Goal: Communication & Community: Answer question/provide support

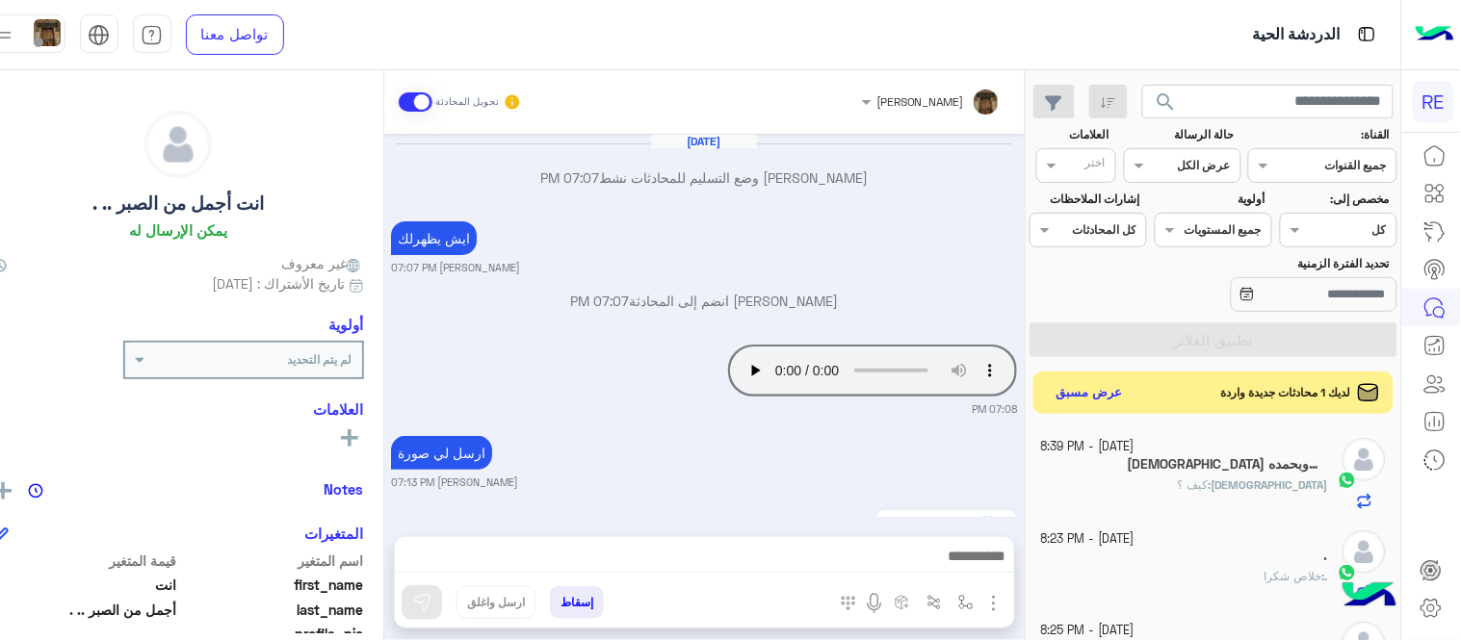
scroll to position [641, 0]
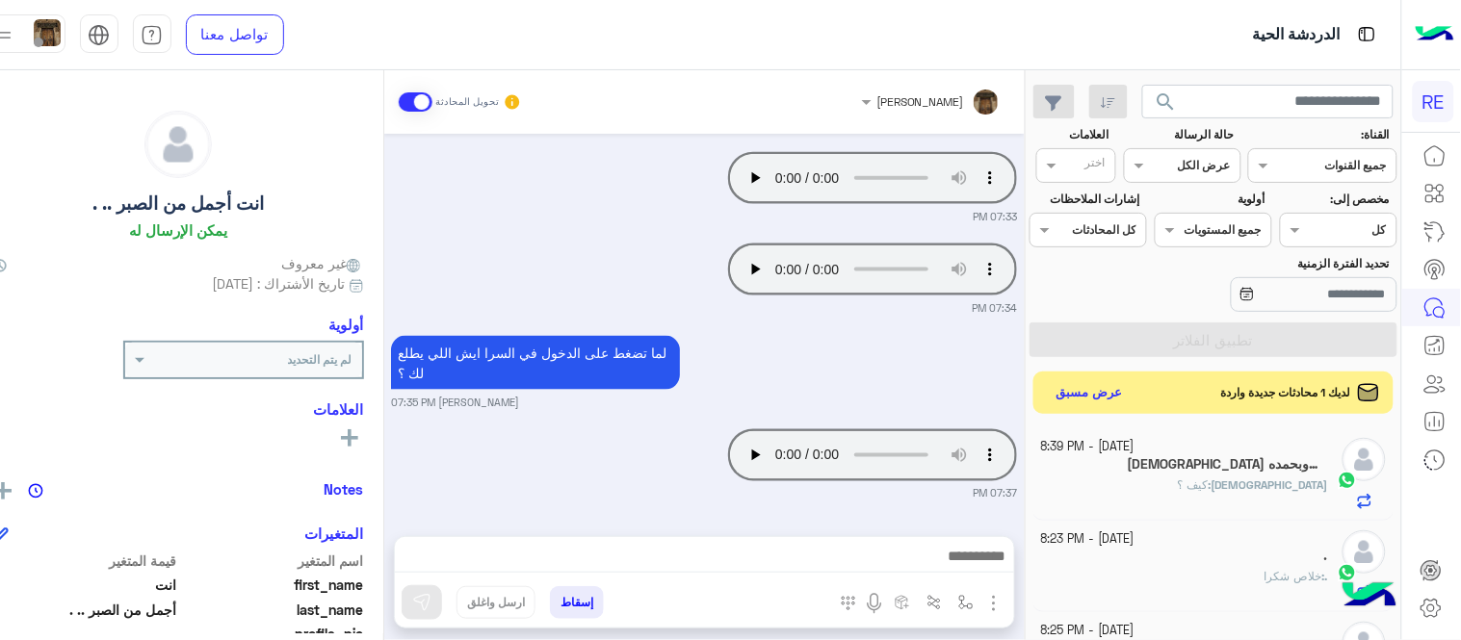
click at [1144, 379] on div "لديك 1 محادثات جديدة واردة عرض مسبق" at bounding box center [1213, 393] width 360 height 42
click at [1129, 382] on button "عرض مسبق" at bounding box center [1088, 392] width 81 height 26
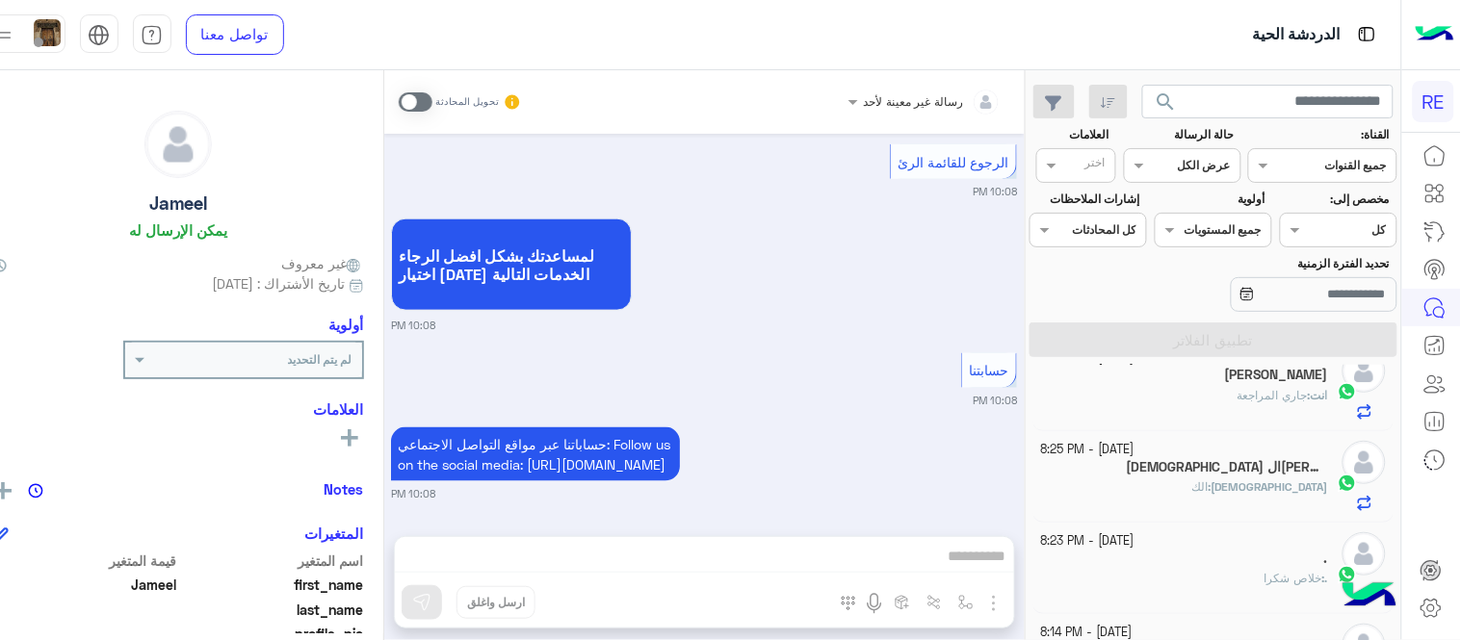
scroll to position [406, 0]
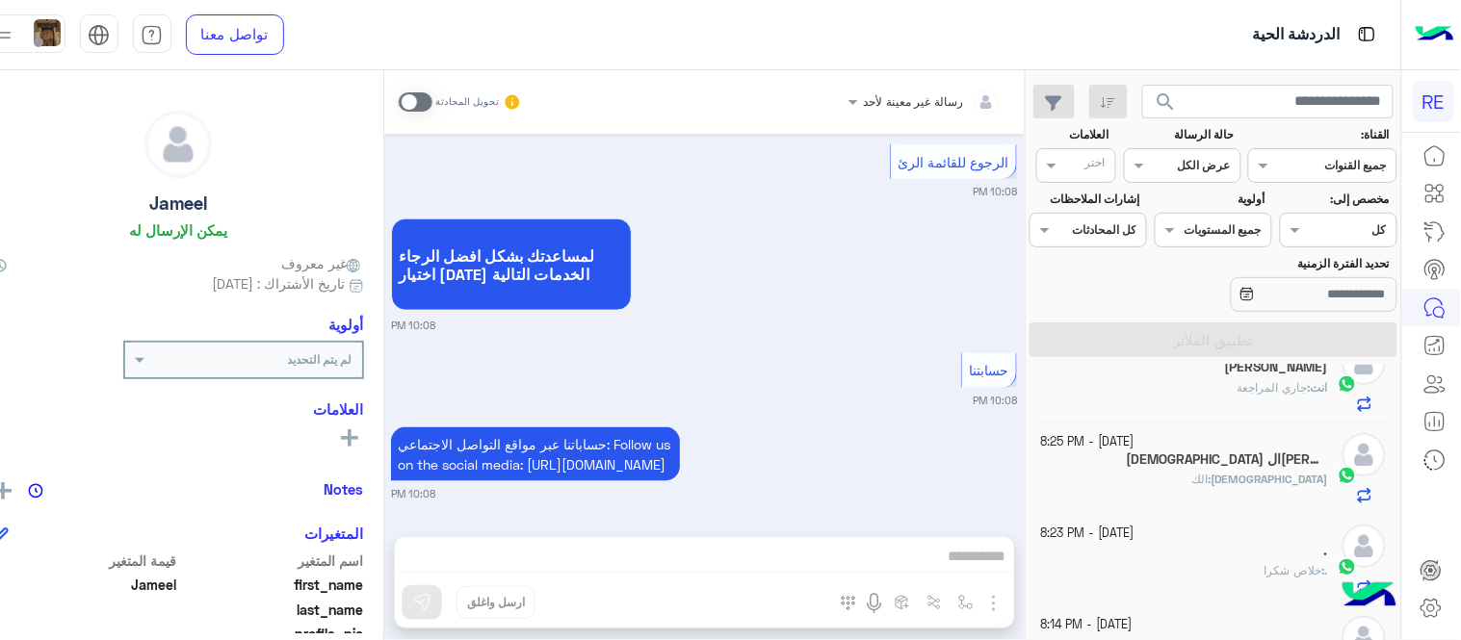
click at [1181, 402] on div "انت : جاري المراجعة" at bounding box center [1184, 396] width 287 height 34
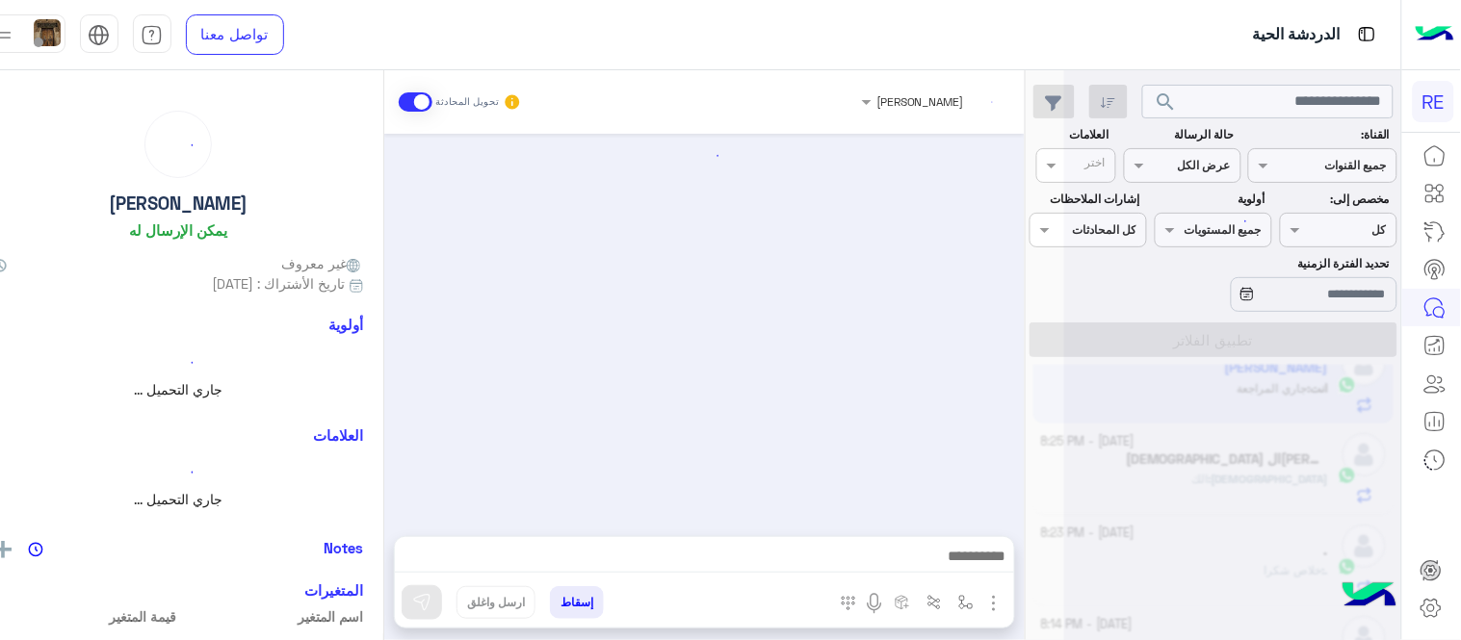
scroll to position [407, 0]
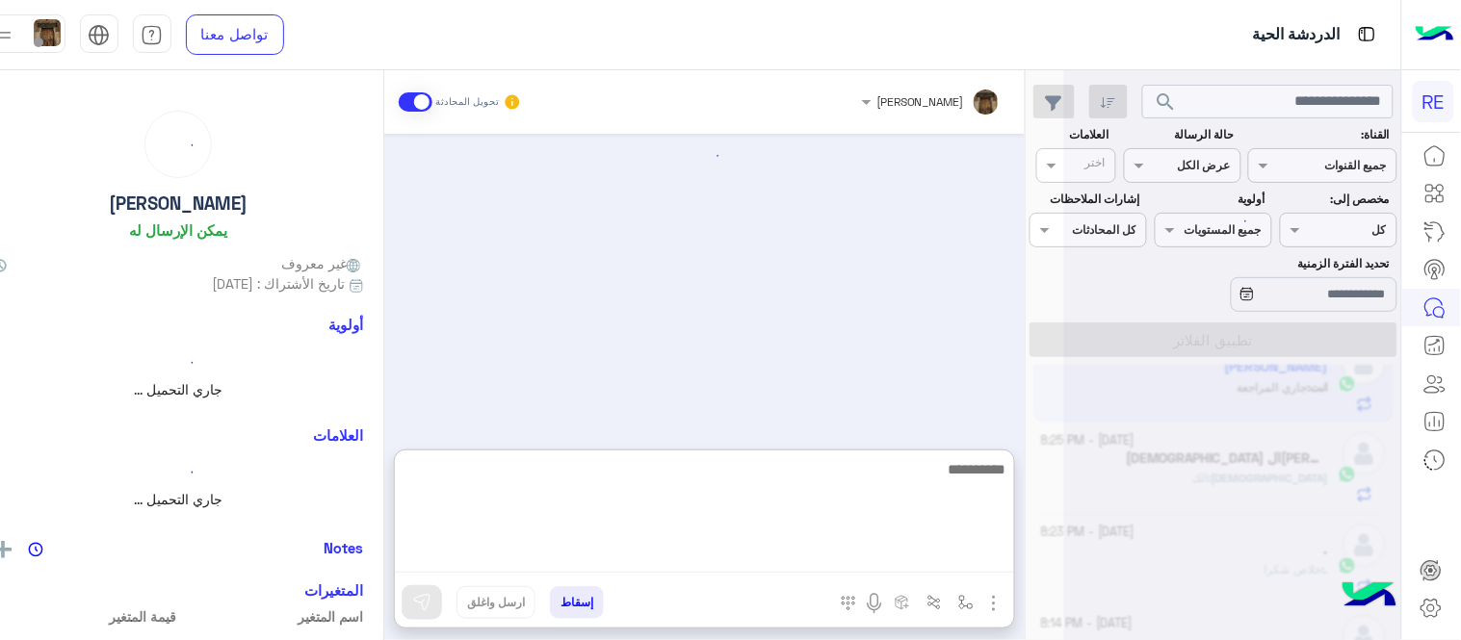
click at [768, 560] on textarea at bounding box center [704, 515] width 619 height 116
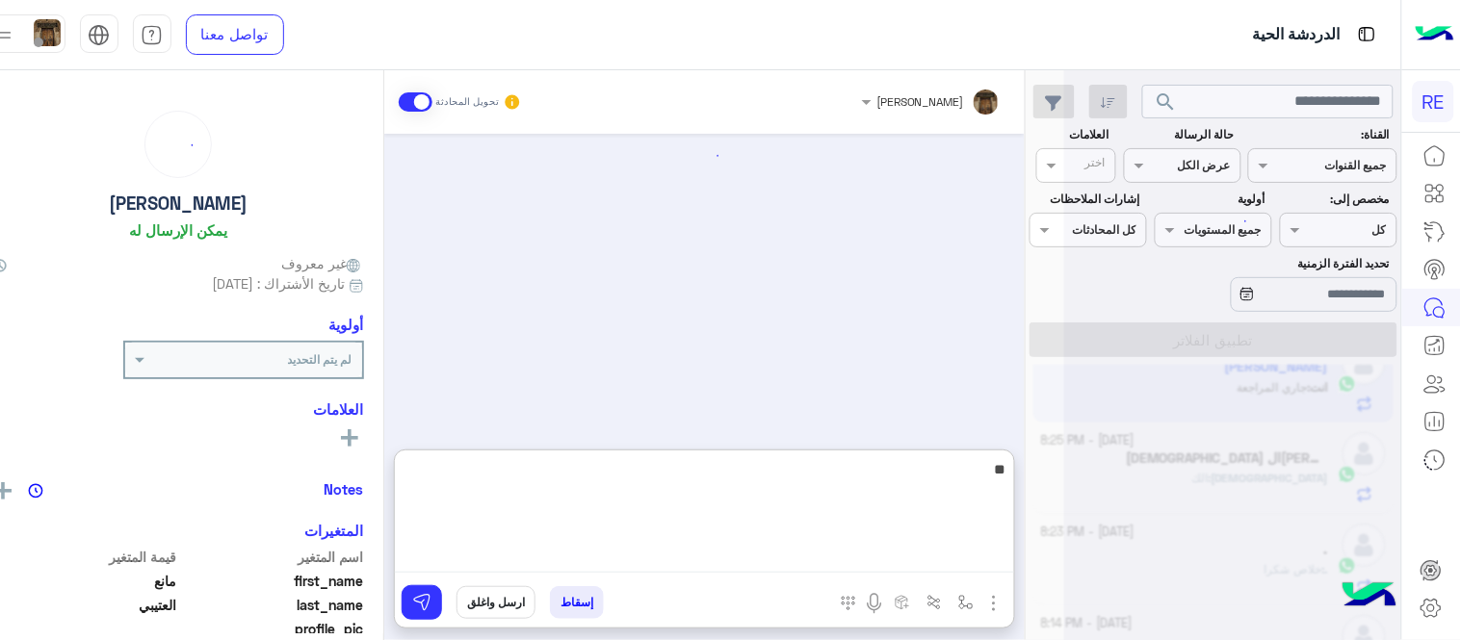
scroll to position [1684, 0]
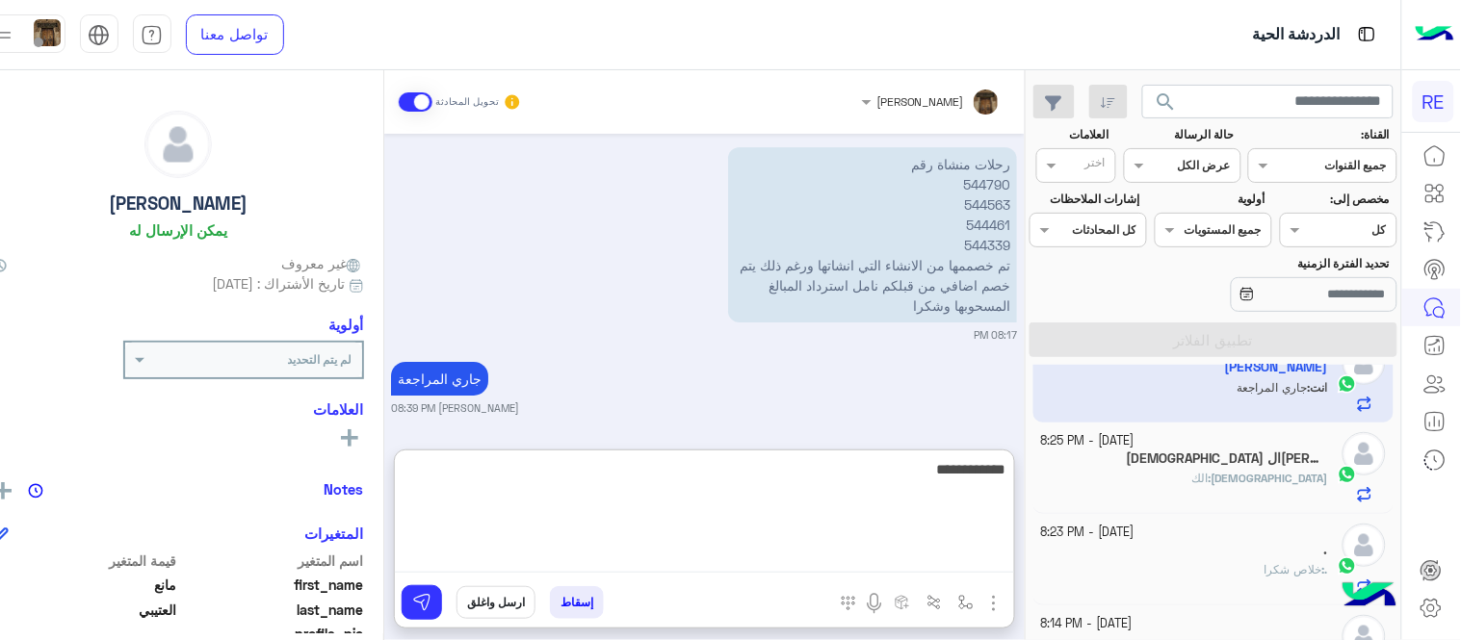
type textarea "**********"
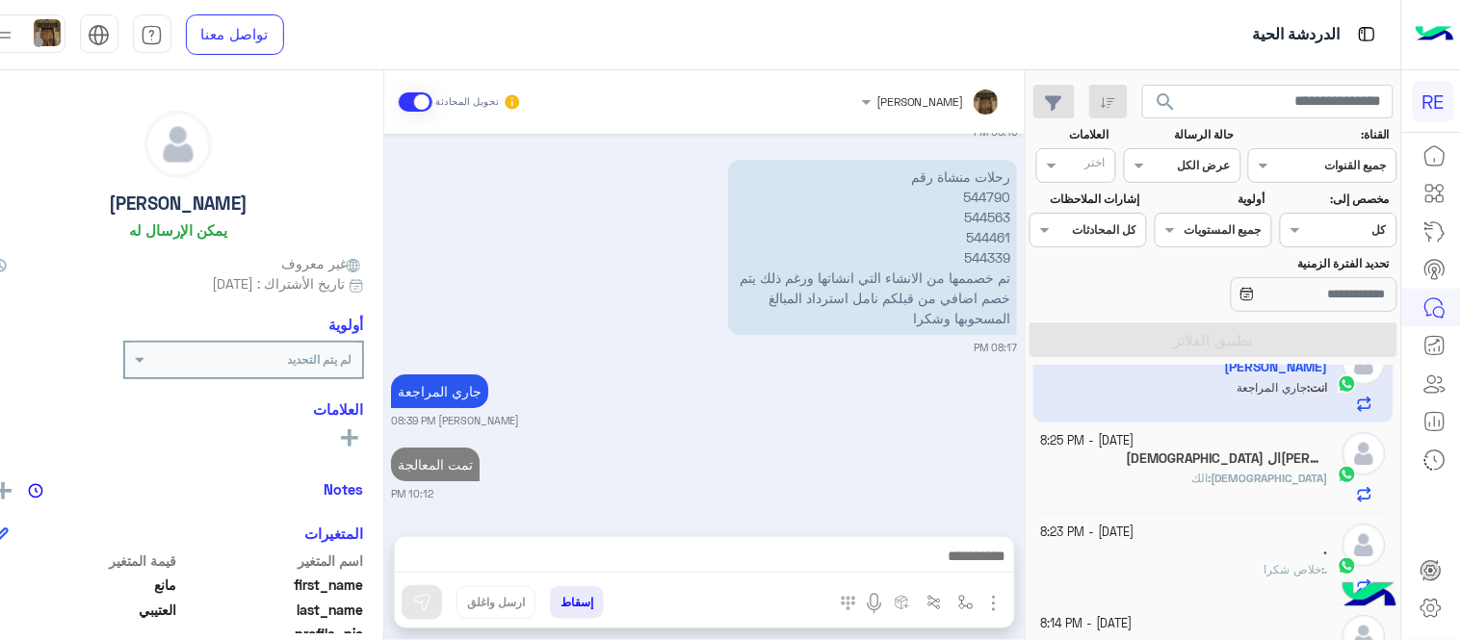
scroll to position [1671, 0]
click at [791, 421] on div "[DATE] مع كل خصم زيادة [PERSON_NAME] 08:13 PM ارسل الصورة عليها الكود الصحيح من…" at bounding box center [704, 325] width 640 height 383
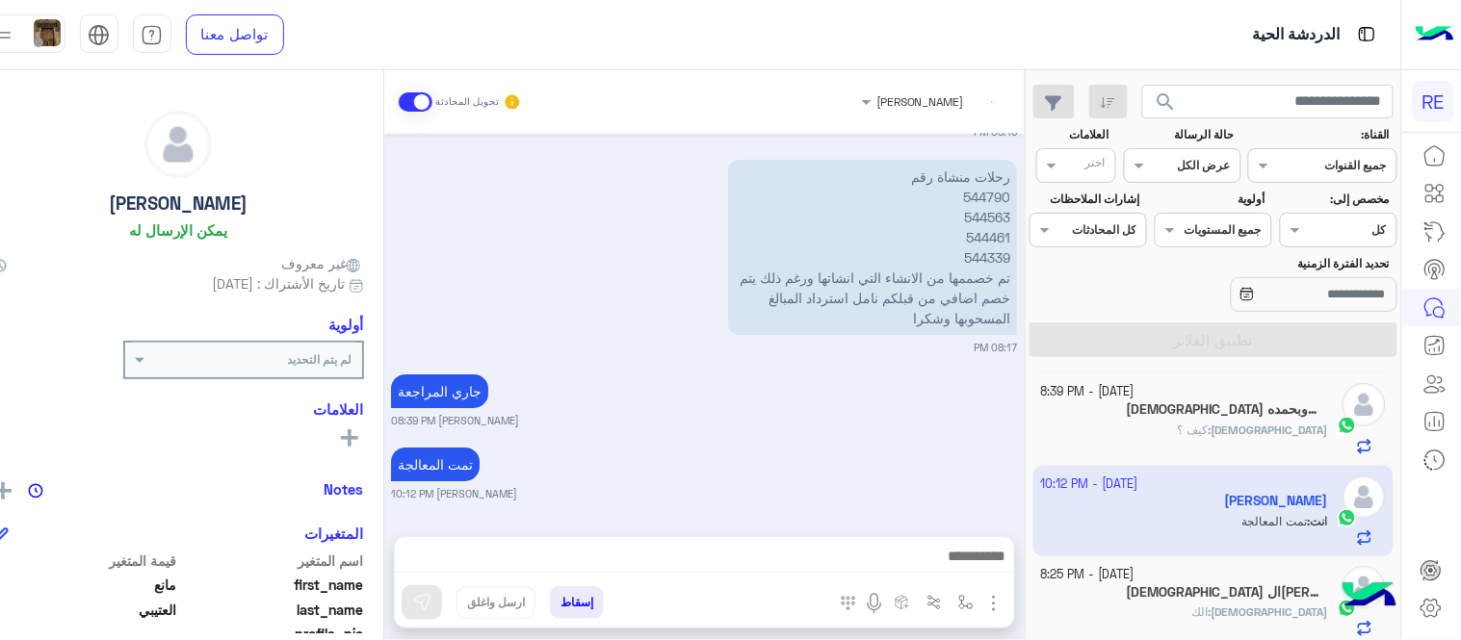
scroll to position [245, 0]
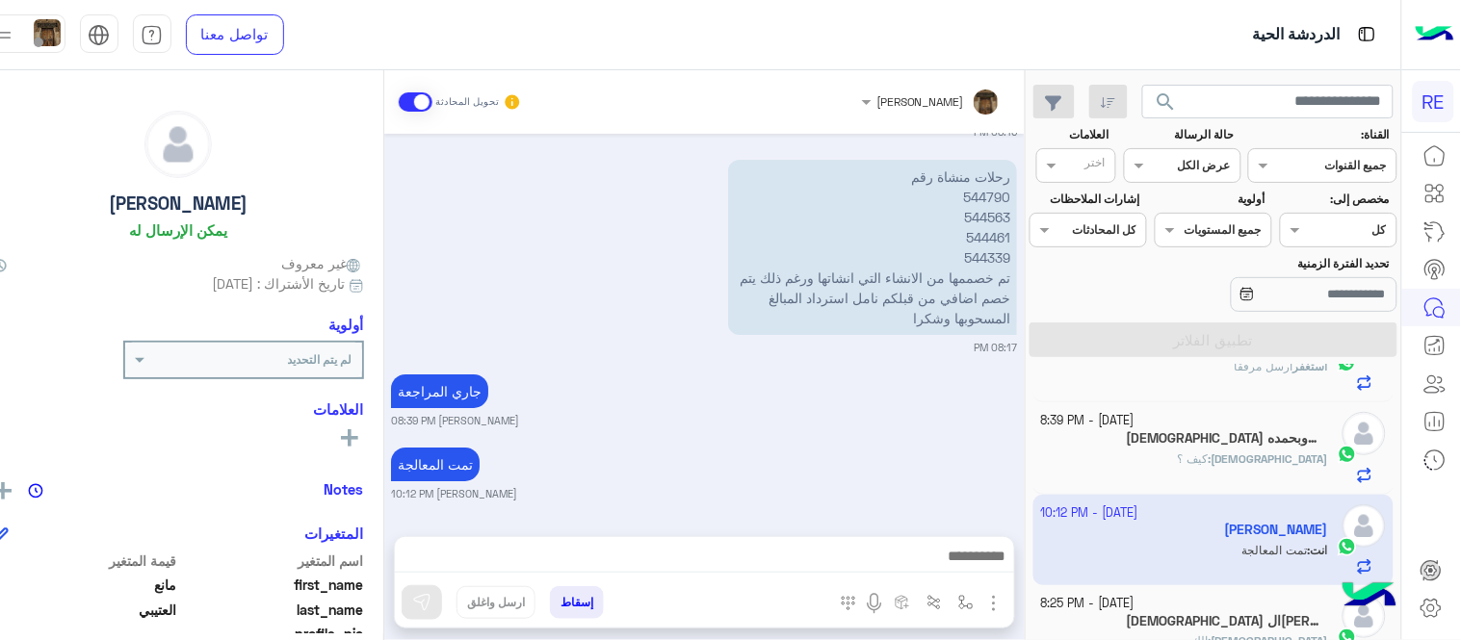
click at [1135, 428] on small "[DATE] - 8:39 PM" at bounding box center [1087, 421] width 93 height 18
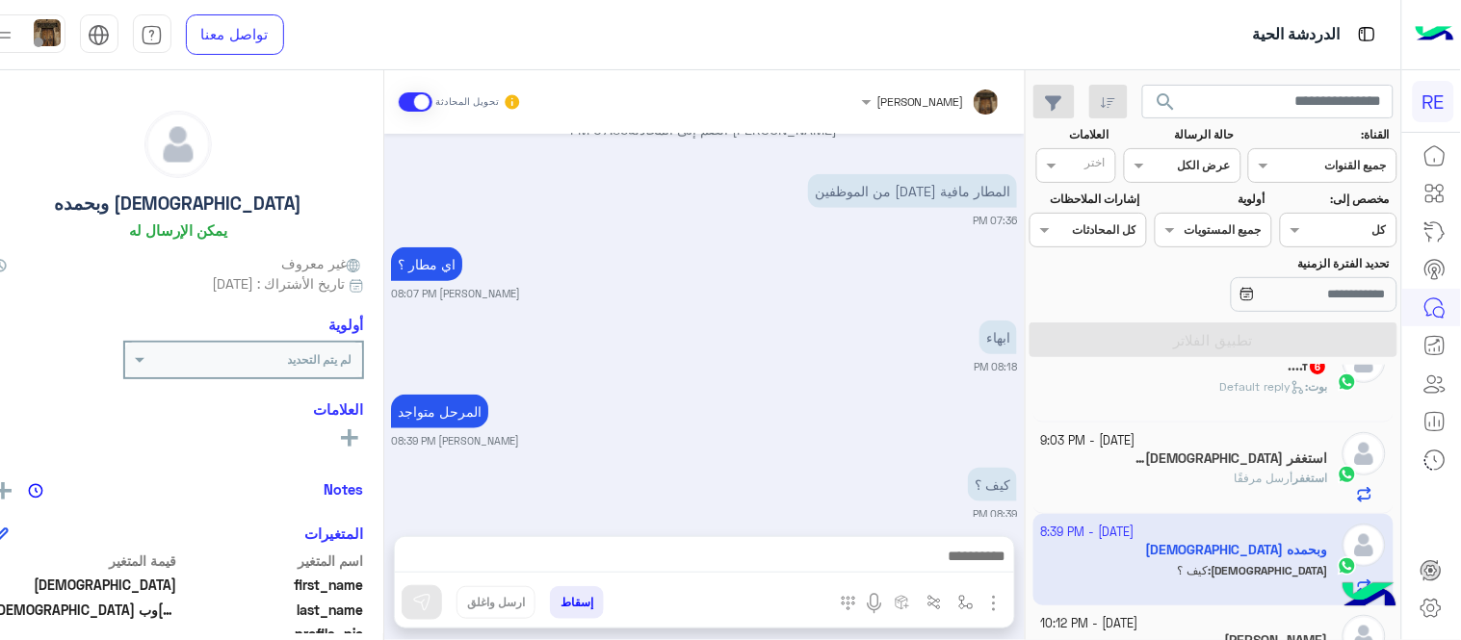
scroll to position [125, 0]
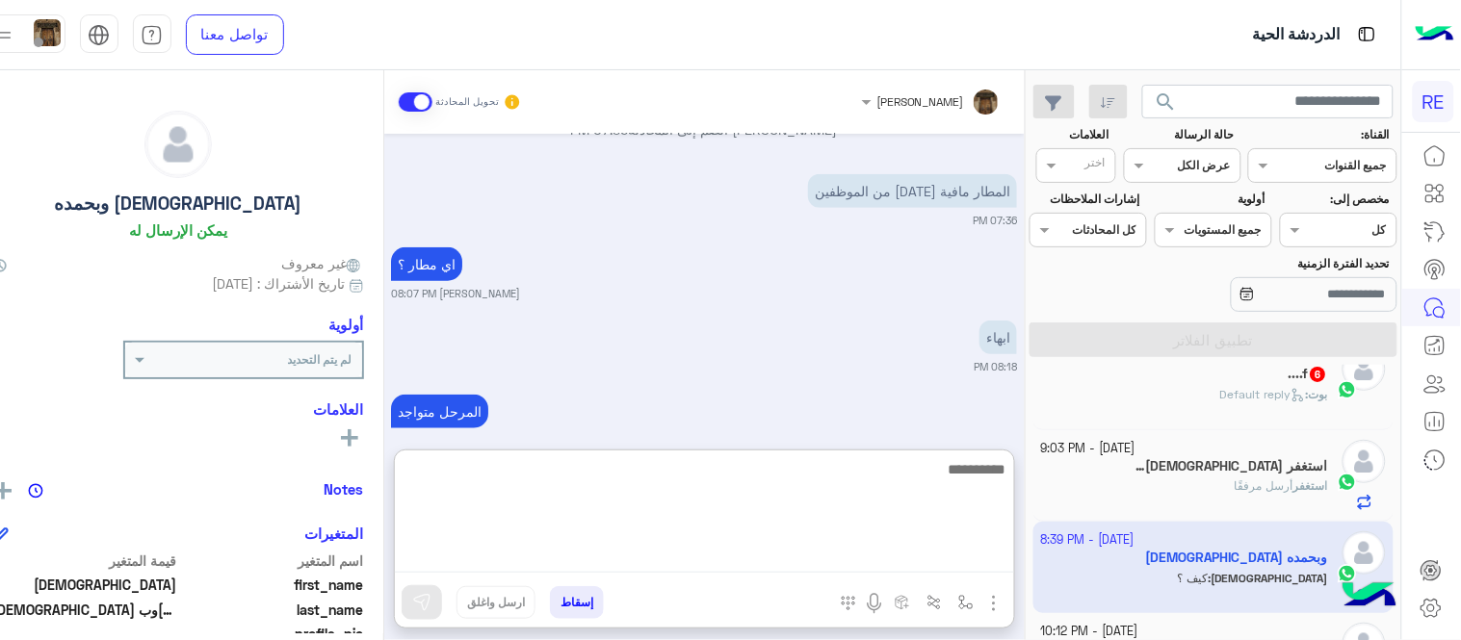
click at [992, 550] on textarea at bounding box center [704, 515] width 619 height 116
type textarea "**********"
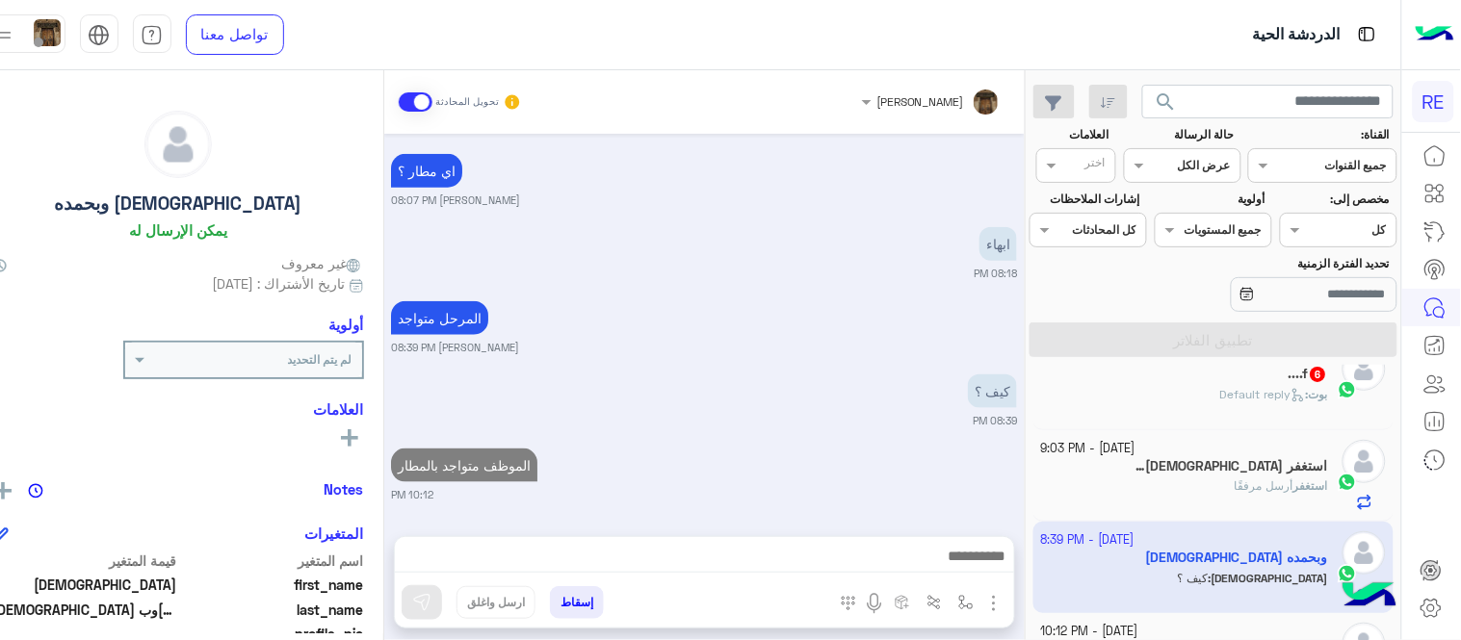
scroll to position [462, 0]
click at [1272, 467] on h5 "استغفر [DEMOGRAPHIC_DATA] 1" at bounding box center [1227, 466] width 201 height 16
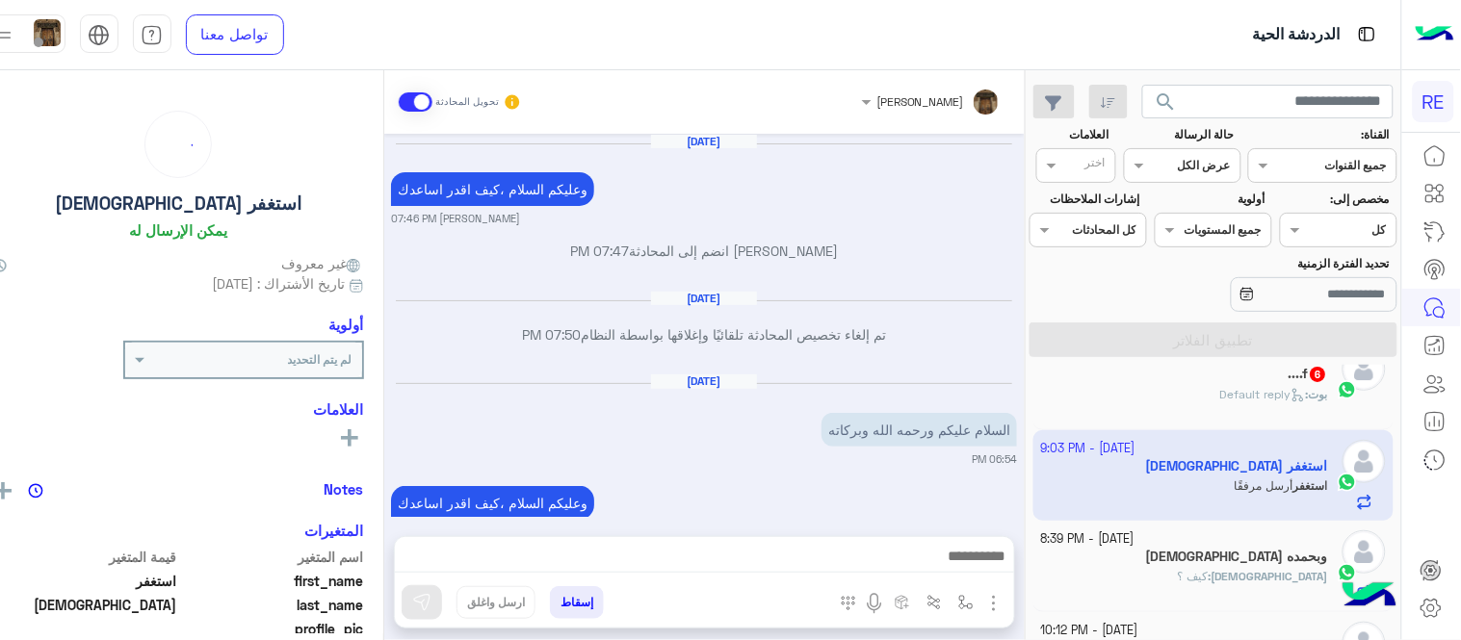
scroll to position [826, 0]
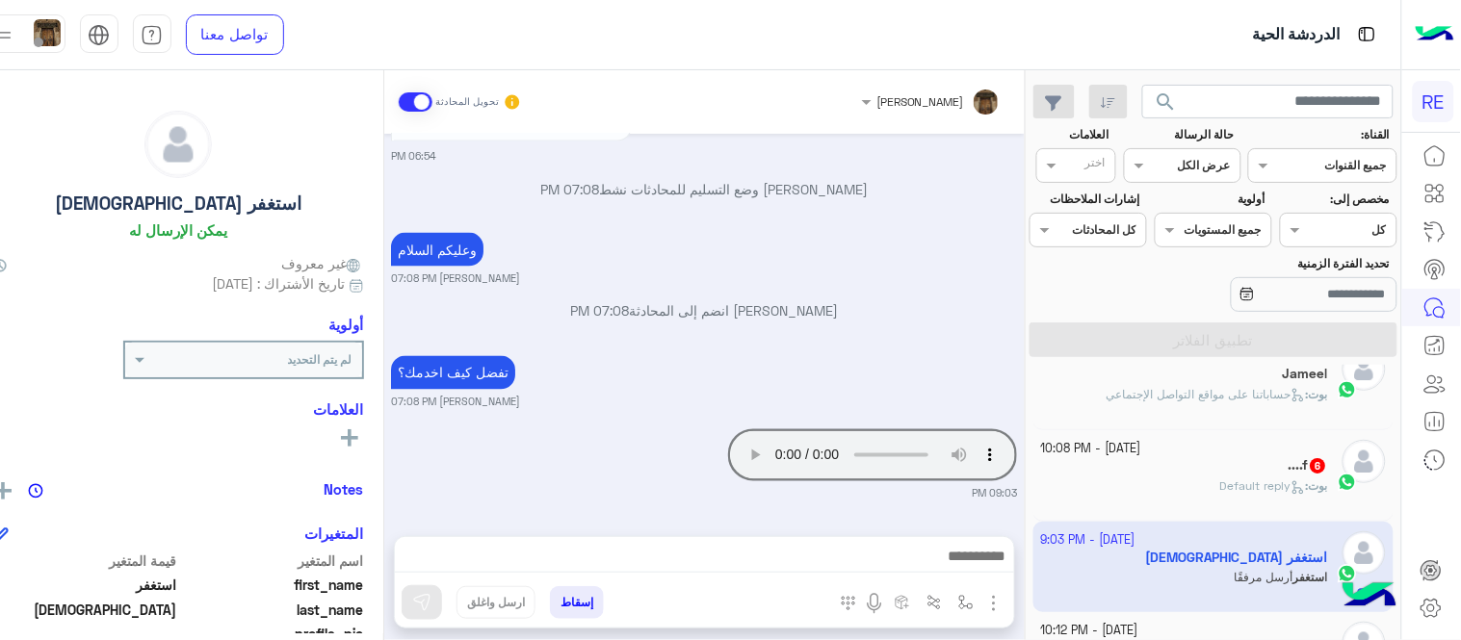
click at [917, 367] on div "تفضل كيف اخدمك؟ [PERSON_NAME] 07:08 PM" at bounding box center [704, 381] width 626 height 59
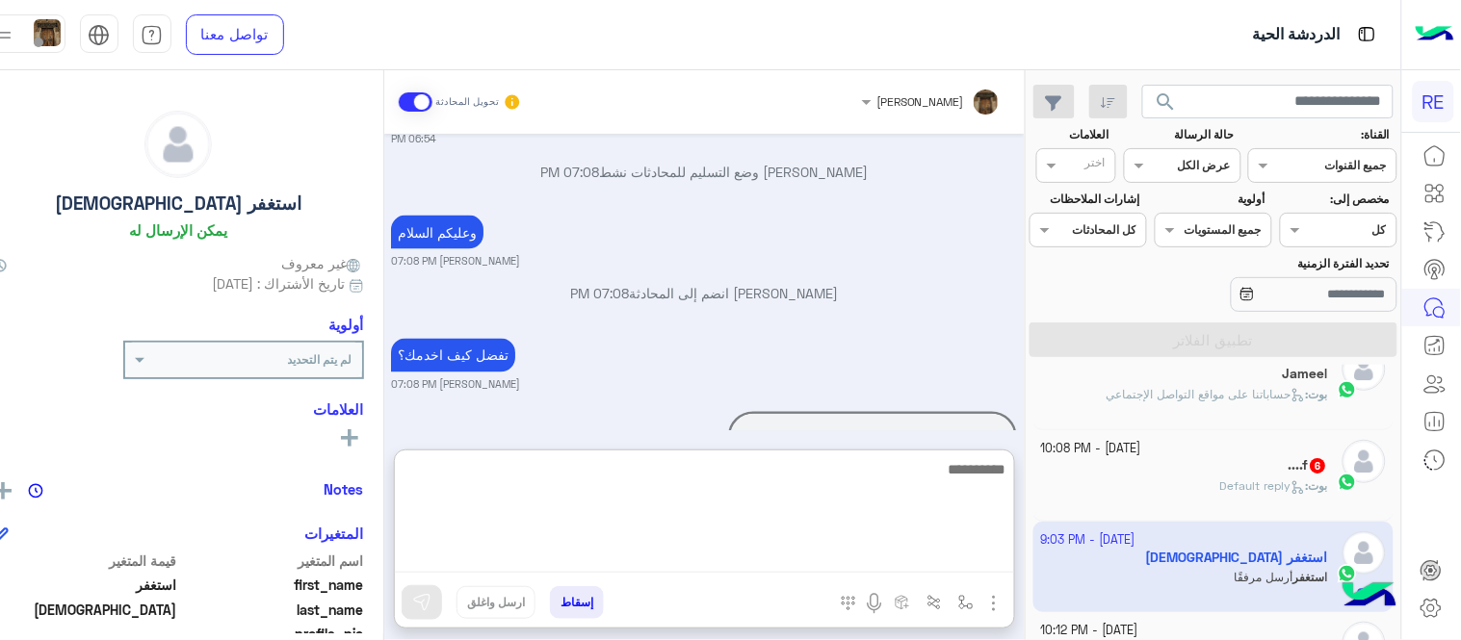
click at [836, 568] on textarea at bounding box center [704, 515] width 619 height 116
type textarea "**********"
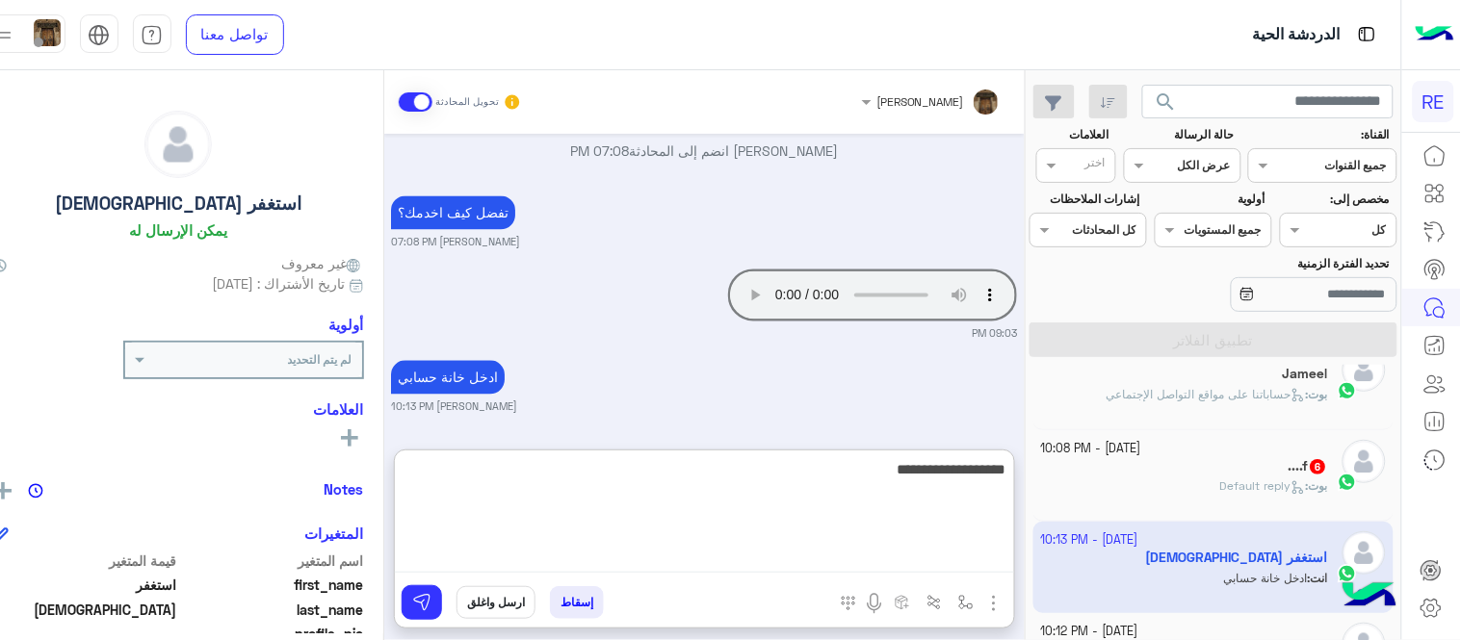
type textarea "**********"
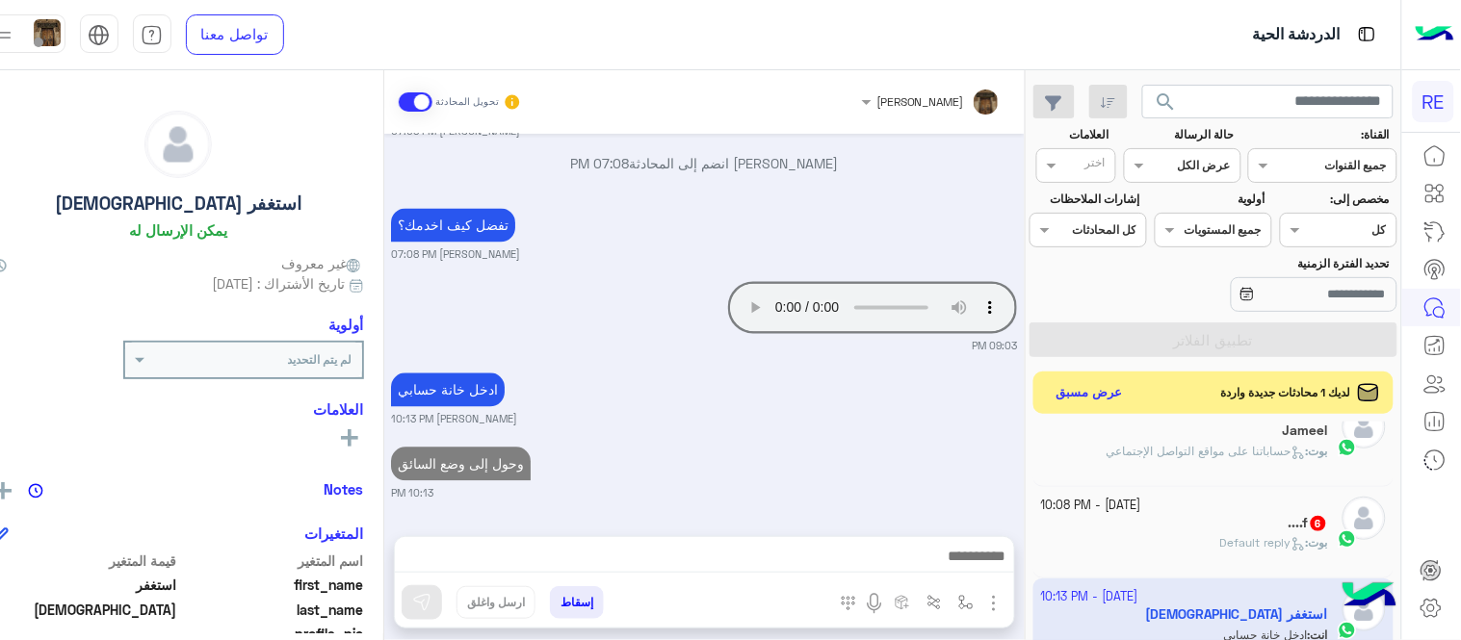
click at [882, 412] on div "[DATE] وعليكم السلام ،كيف اقدر اساعدك [PERSON_NAME] 07:46 PM [PERSON_NAME] انضم…" at bounding box center [704, 325] width 640 height 383
click at [1101, 517] on div "....f 6" at bounding box center [1184, 525] width 287 height 20
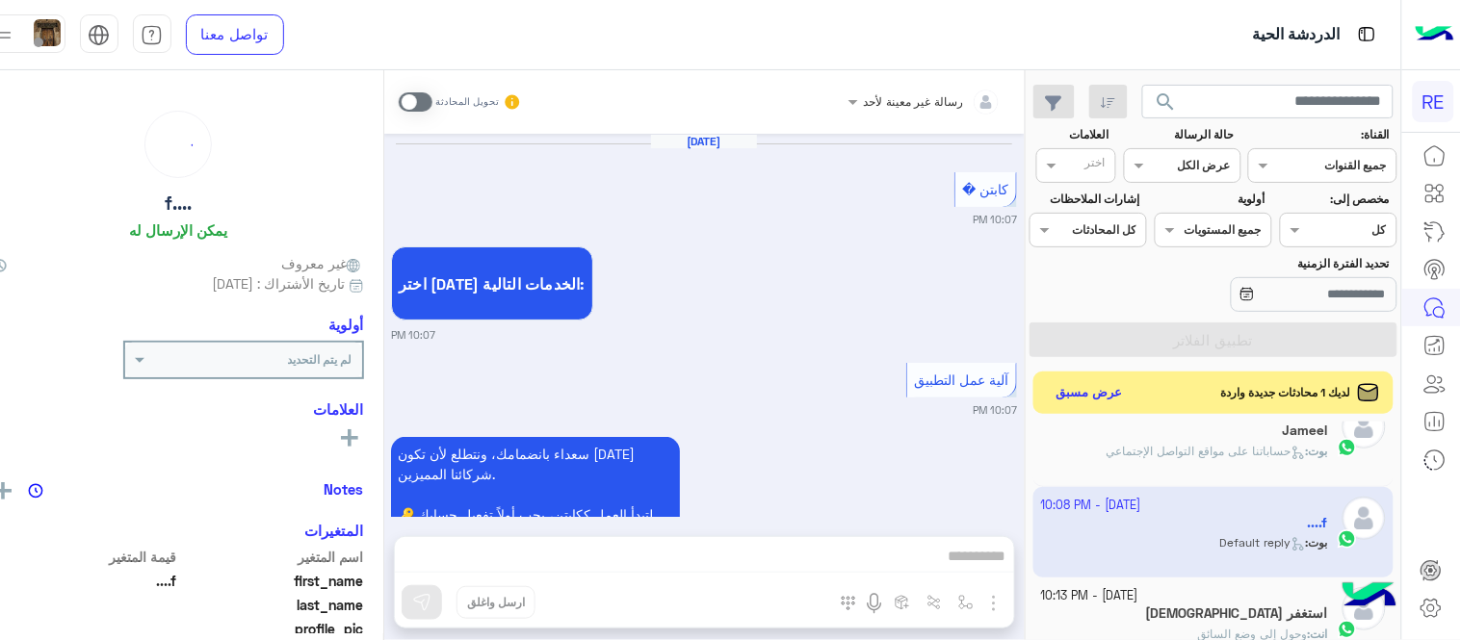
scroll to position [1397, 0]
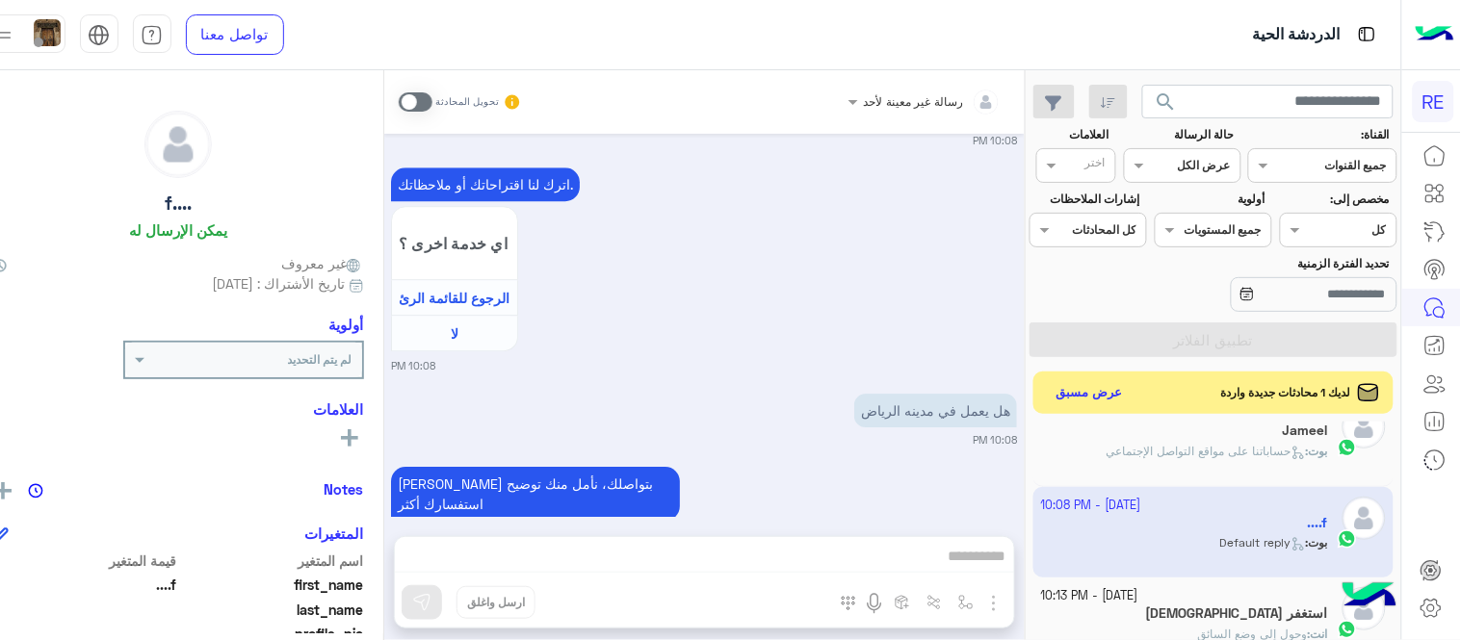
click at [1146, 444] on p "بوت : حساباتنا على مواقع التواصل الإجتماعي" at bounding box center [1218, 451] width 222 height 17
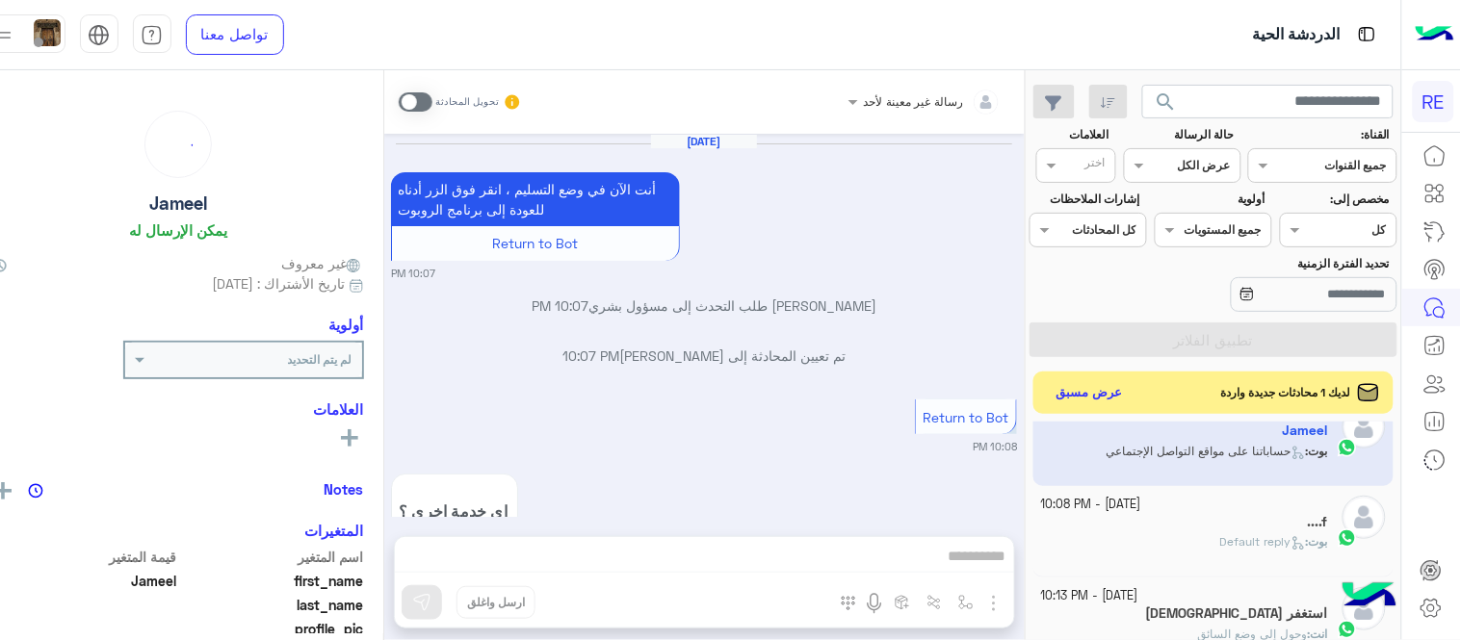
scroll to position [588, 0]
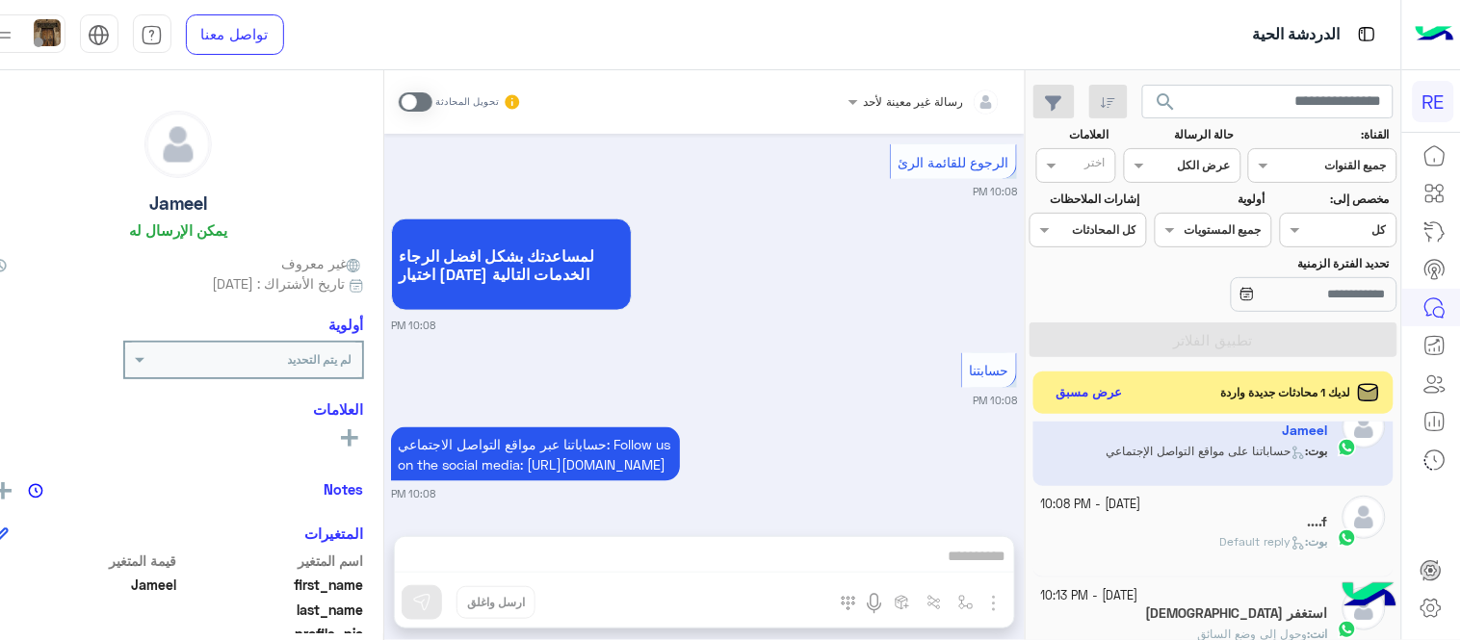
click at [432, 100] on span at bounding box center [416, 101] width 34 height 19
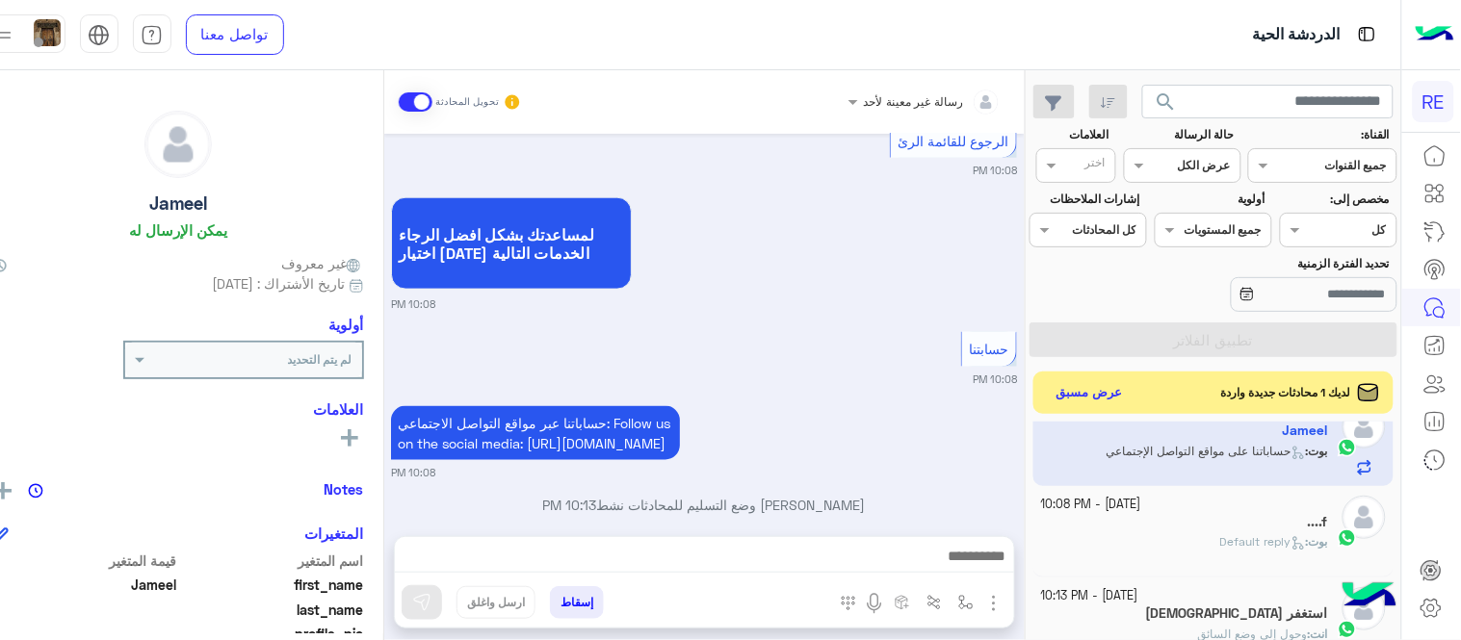
scroll to position [637, 0]
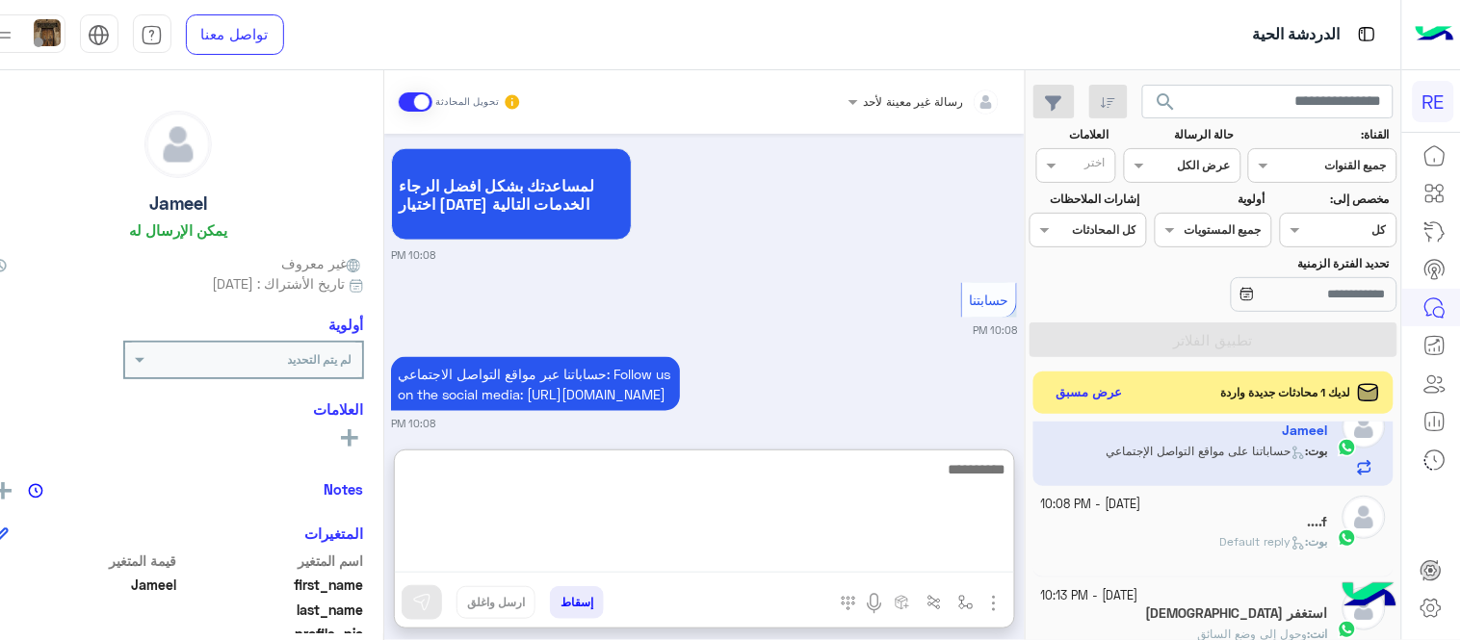
click at [727, 550] on textarea at bounding box center [704, 515] width 619 height 116
type textarea "**********"
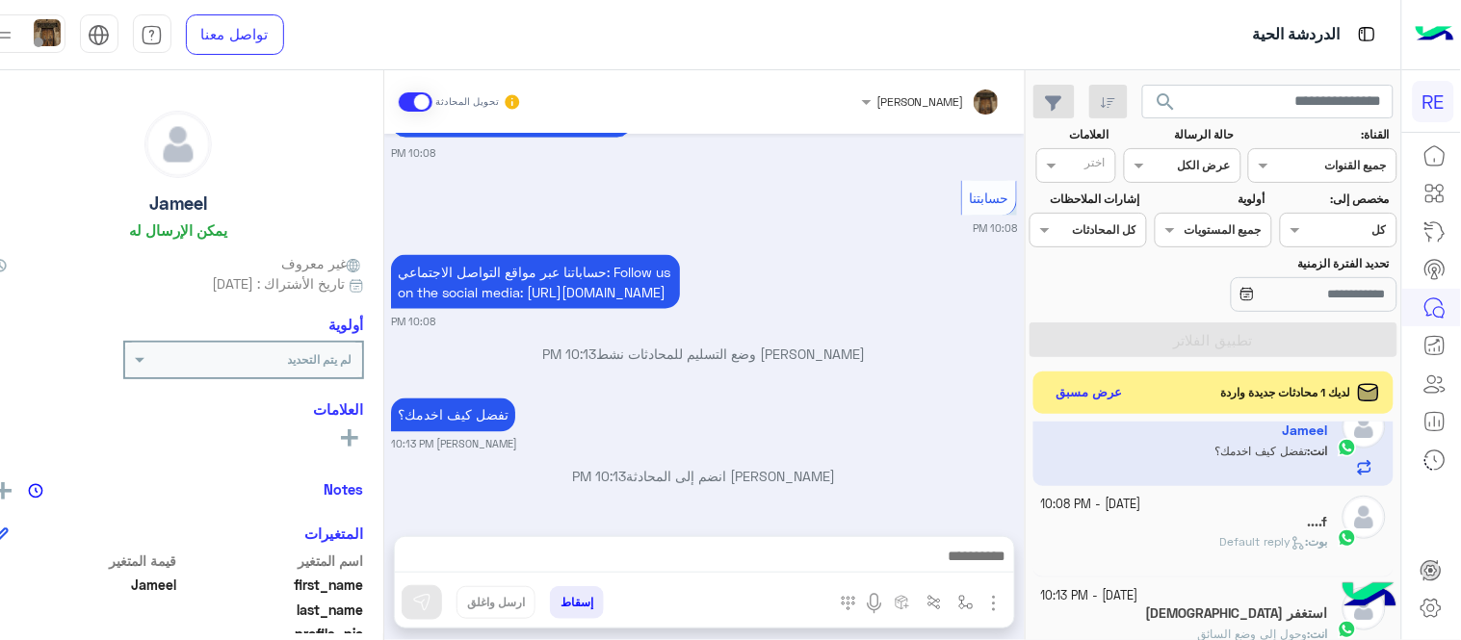
scroll to position [759, 0]
click at [944, 357] on div "[DATE] أنت الآن في وضع التسليم ، انقر فوق الزر أدناه للعودة إلى برنامج الروبوت …" at bounding box center [704, 325] width 640 height 383
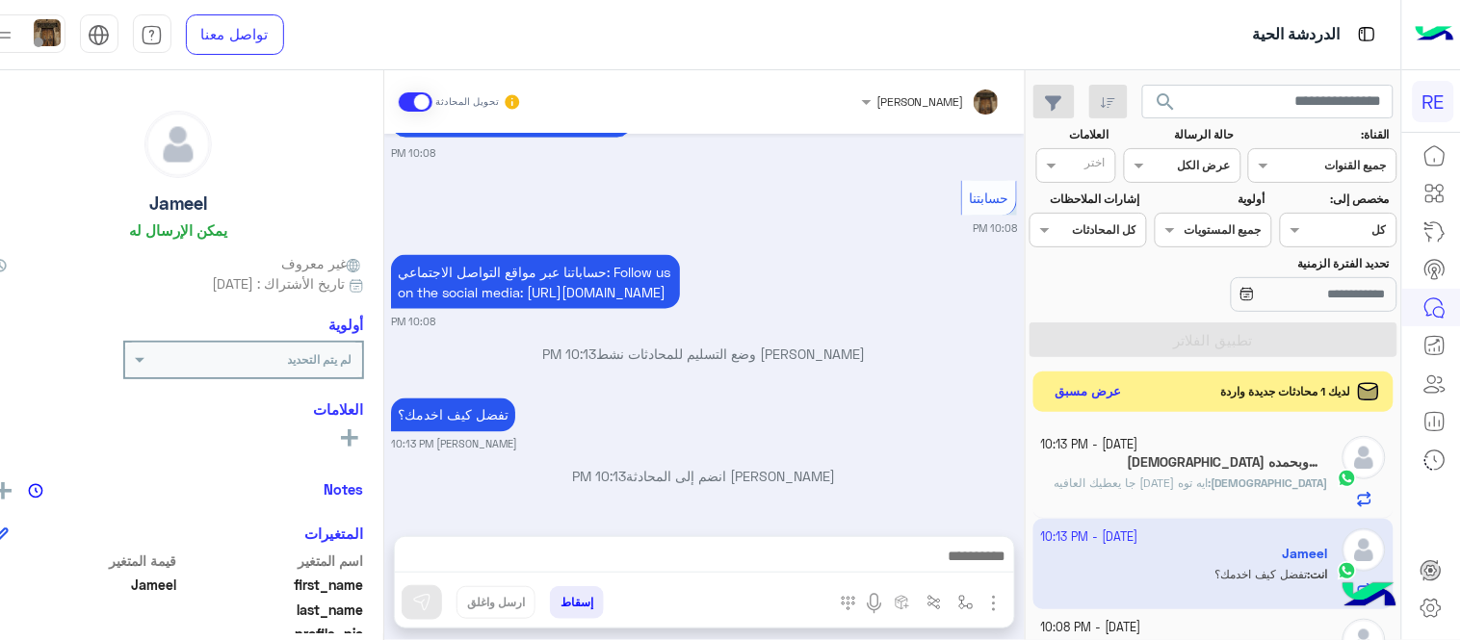
click at [1124, 405] on button "عرض مسبق" at bounding box center [1088, 392] width 81 height 26
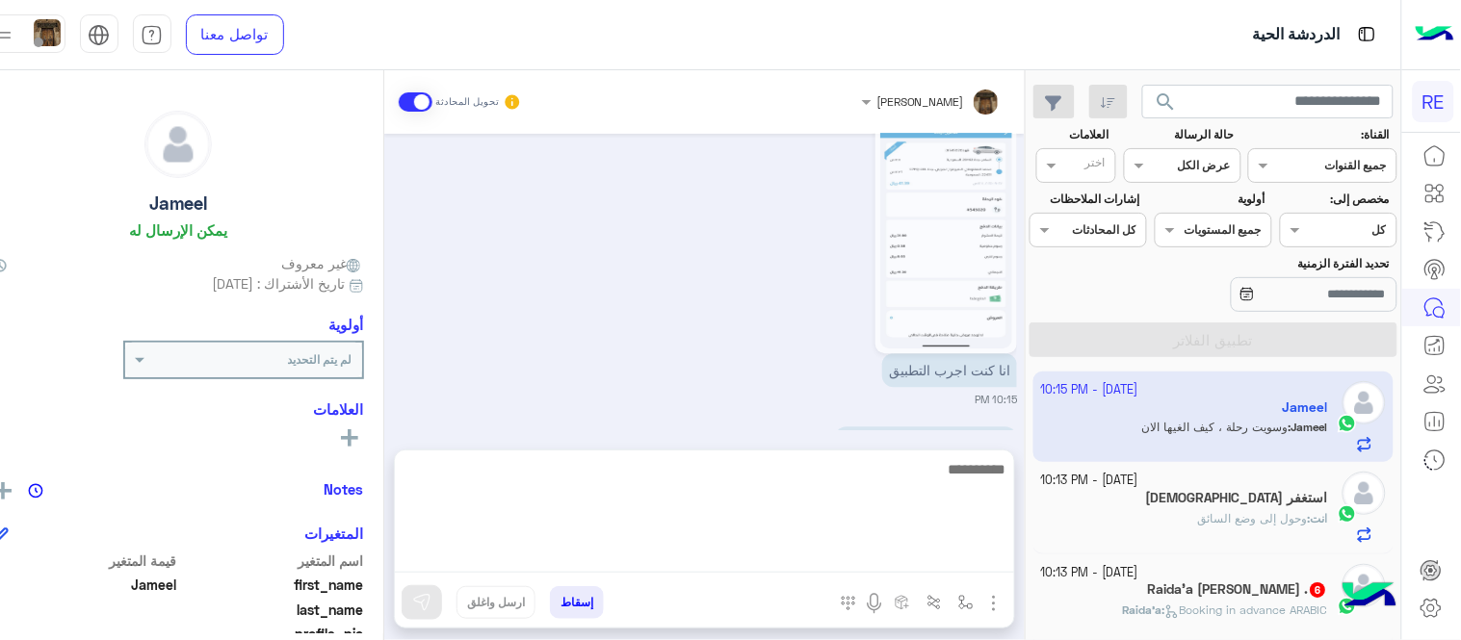
scroll to position [1244, 0]
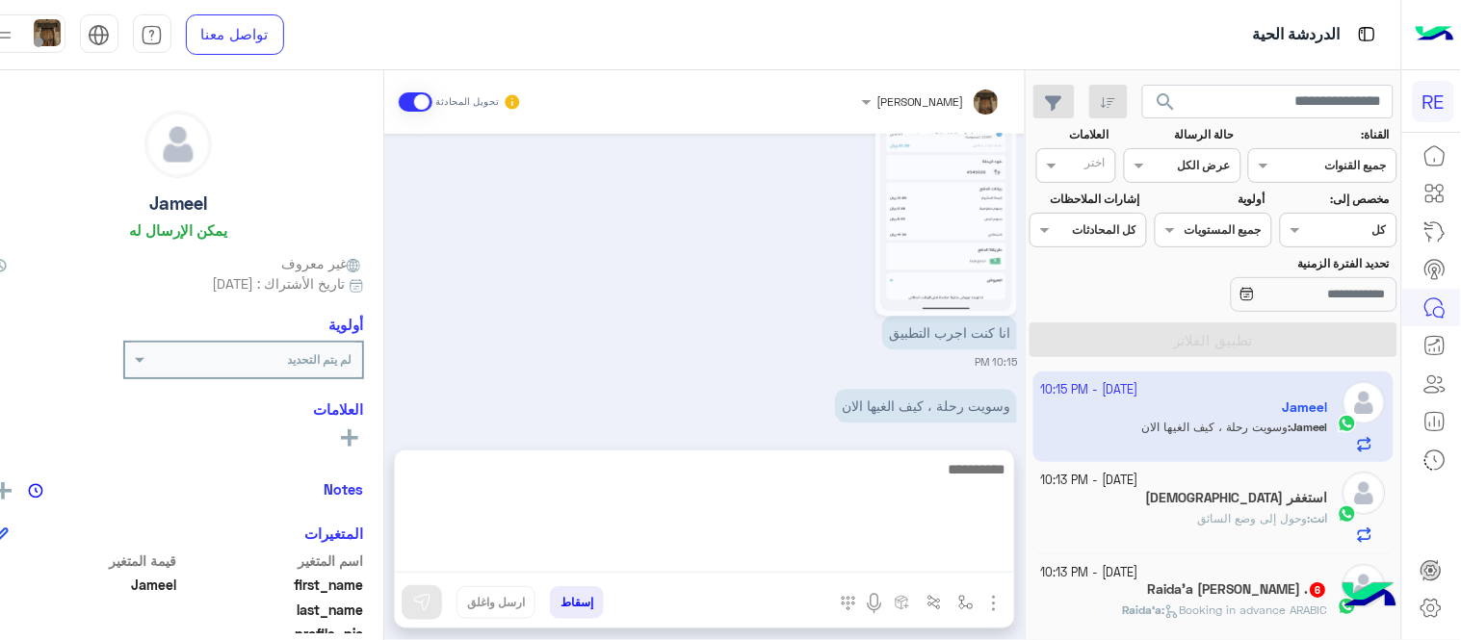
click at [716, 557] on textarea at bounding box center [704, 515] width 619 height 116
click at [907, 494] on textarea at bounding box center [704, 515] width 619 height 116
type textarea "**********"
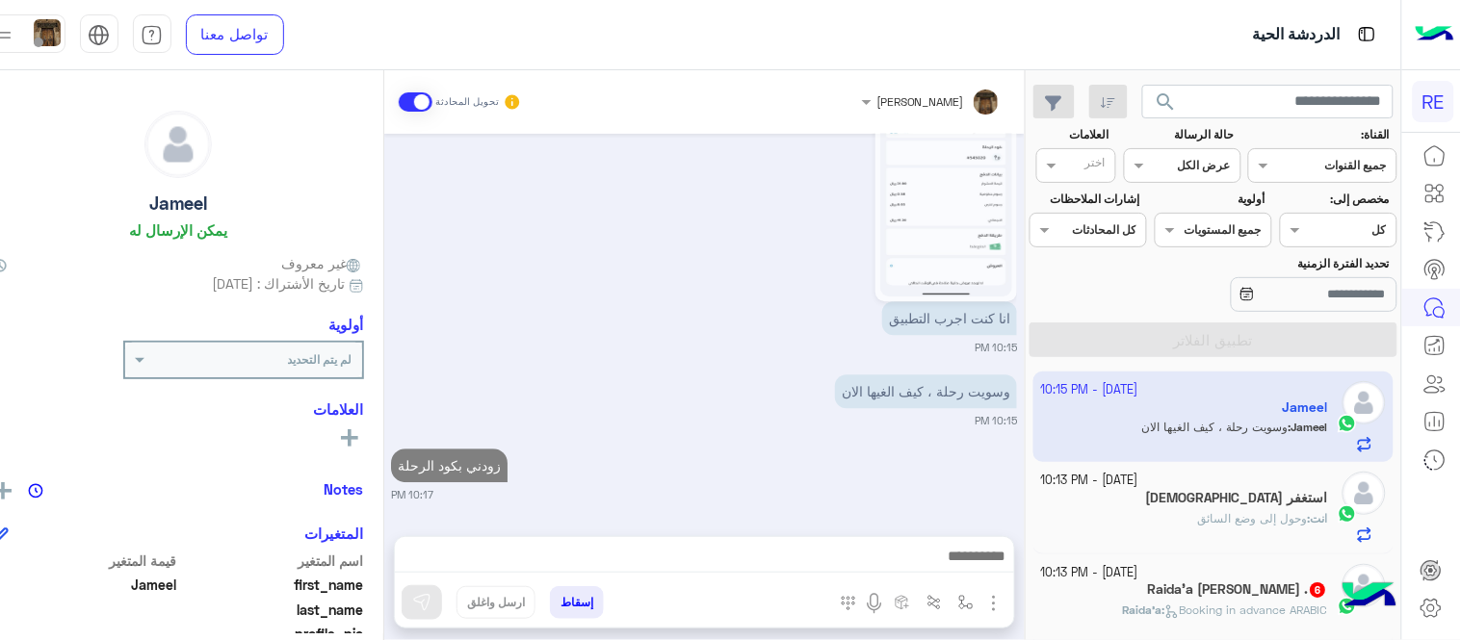
click at [916, 399] on div "[DATE] Return to Bot 10:08 PM اي خدمة اخرى ؟ الرجوع للقائمة الرئ لا 10:08 PM Ja…" at bounding box center [704, 325] width 640 height 383
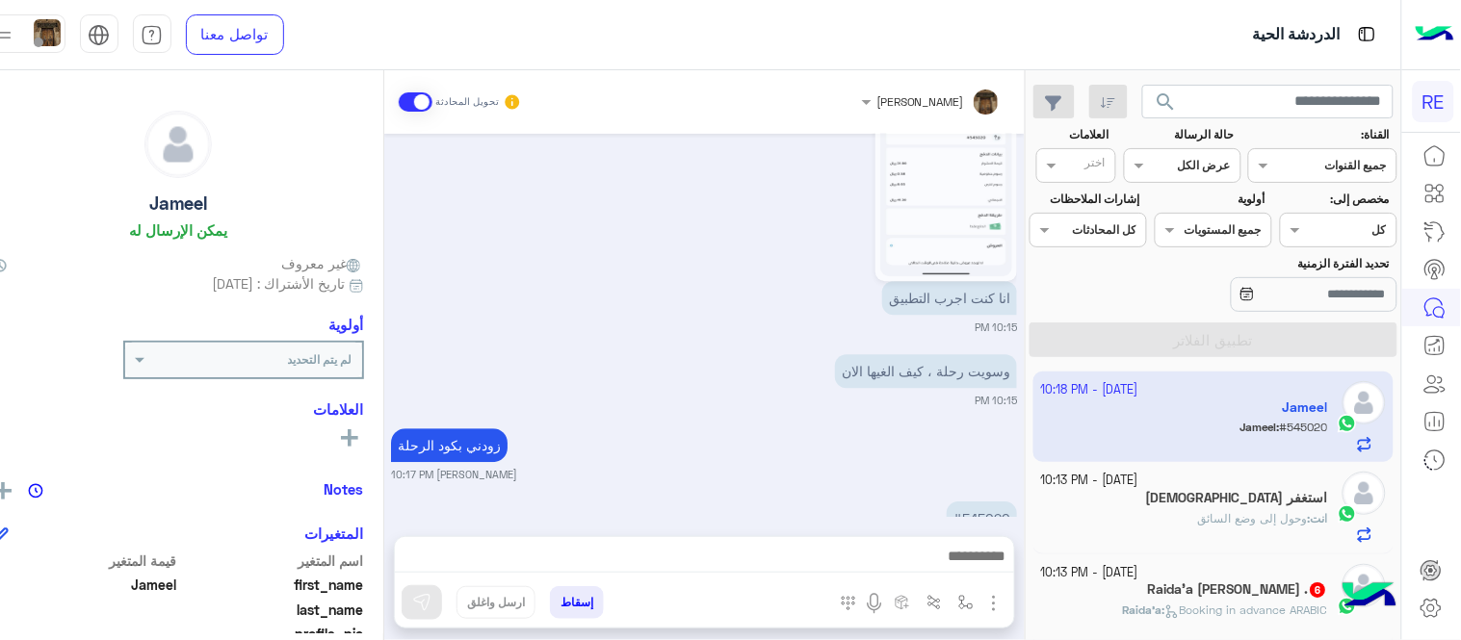
scroll to position [1353, 0]
